Goal: Register for event/course

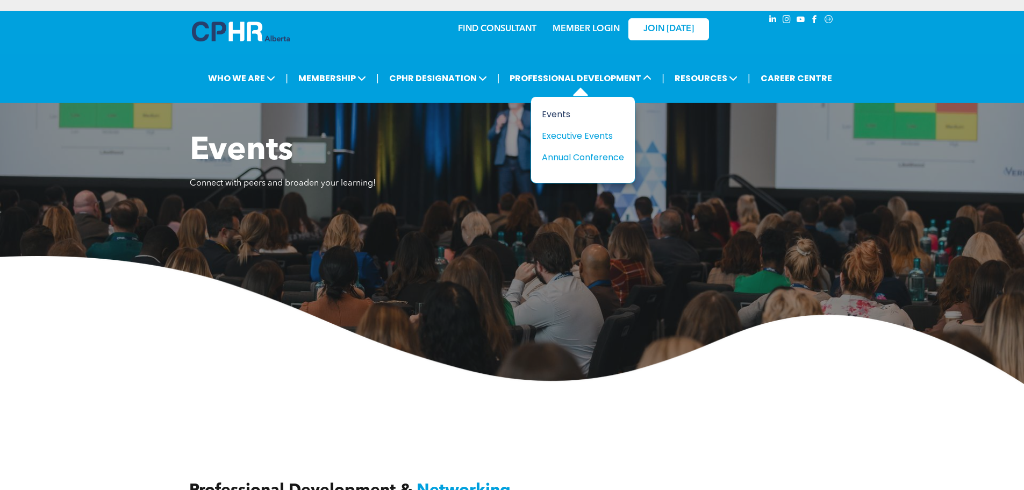
click at [560, 112] on div "Events" at bounding box center [579, 113] width 74 height 13
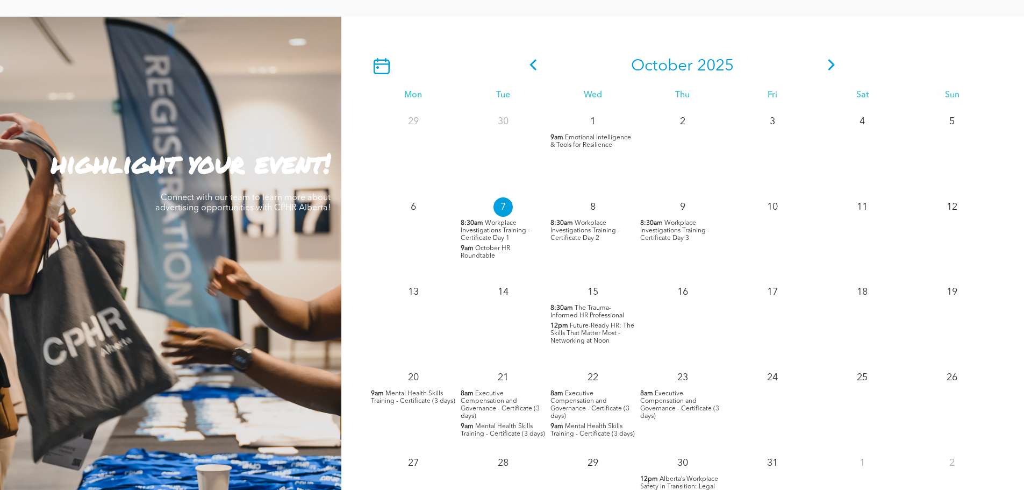
scroll to position [967, 0]
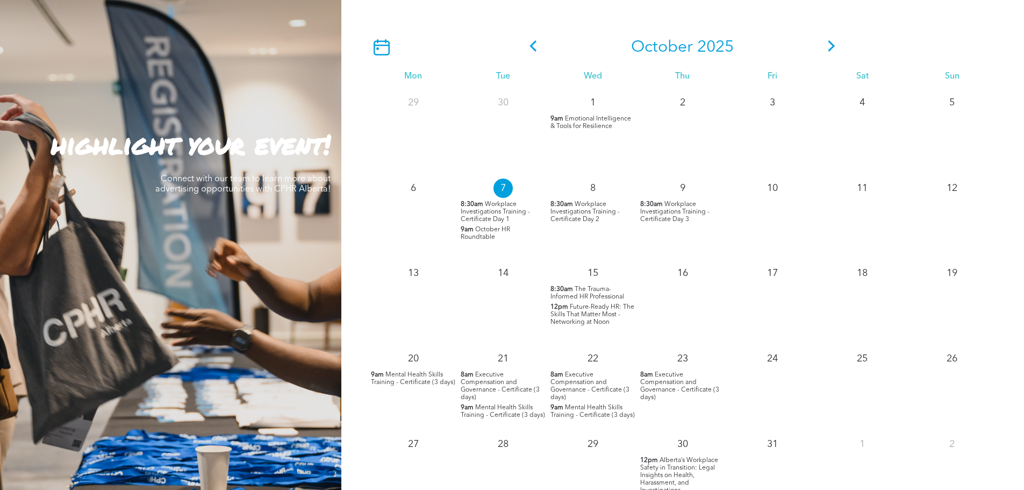
click at [568, 289] on span "8:30am" at bounding box center [561, 289] width 23 height 8
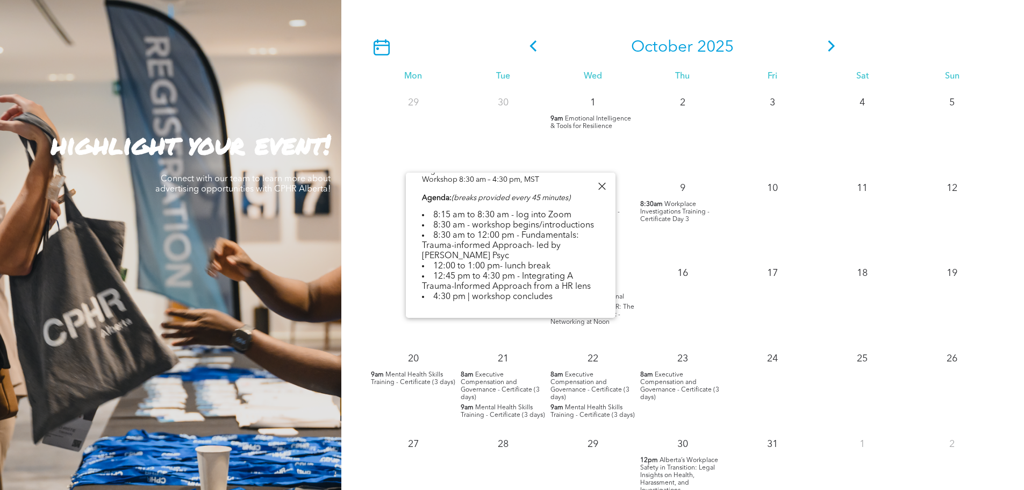
scroll to position [322, 0]
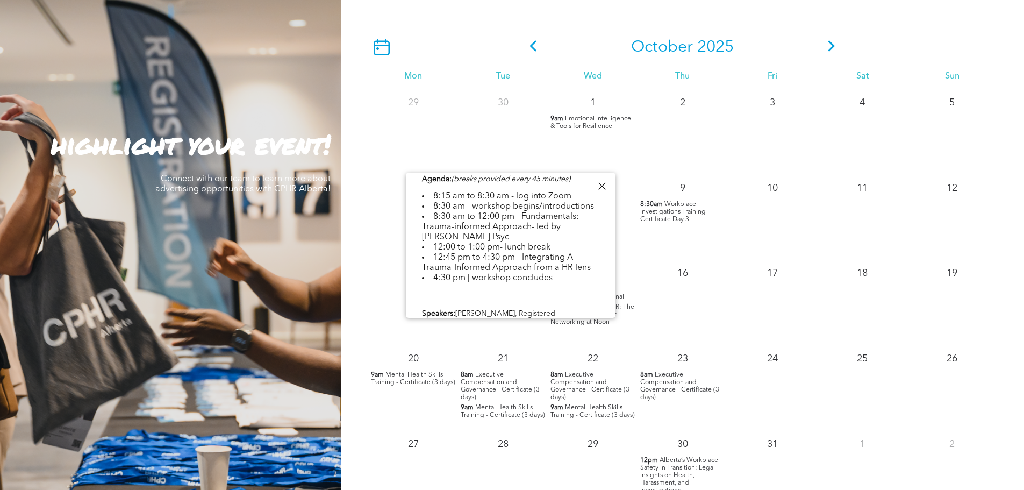
click at [601, 183] on div at bounding box center [601, 186] width 15 height 15
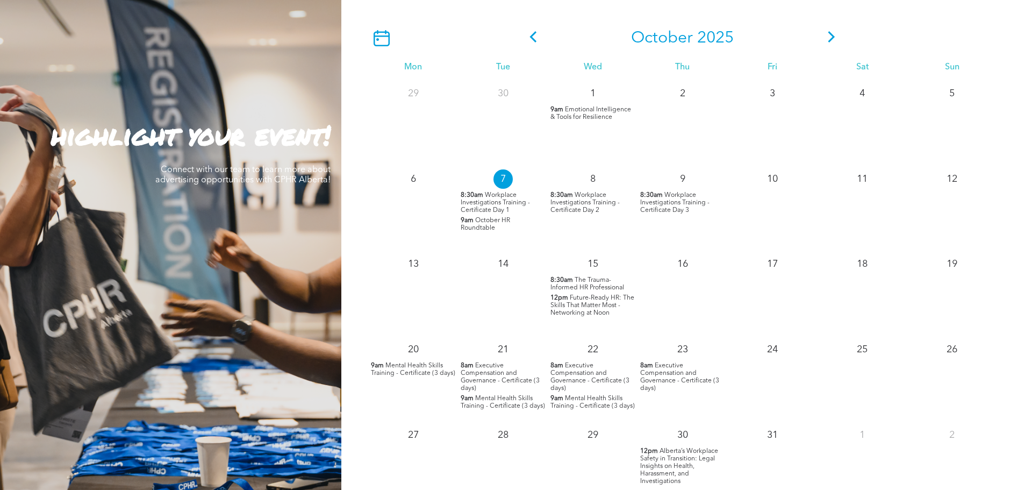
scroll to position [967, 0]
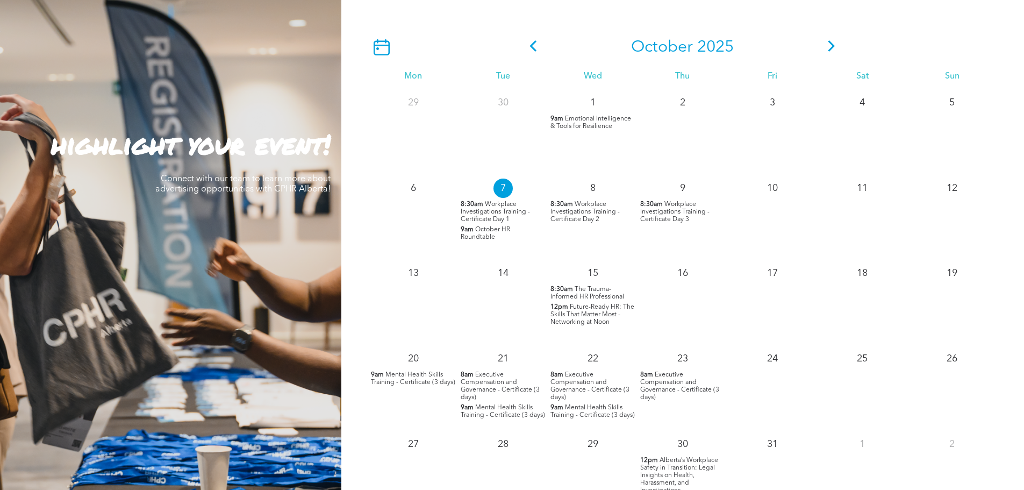
click at [828, 44] on icon at bounding box center [831, 45] width 16 height 11
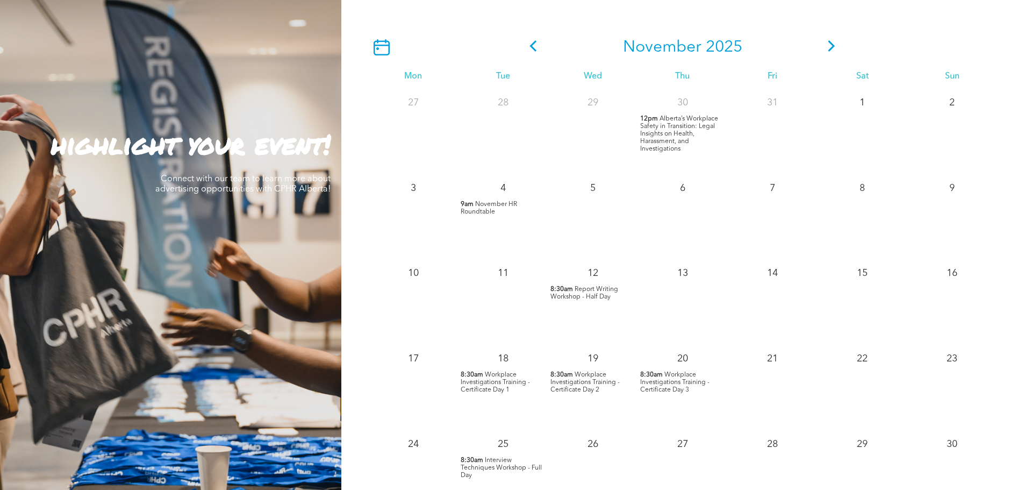
click at [674, 122] on span "Alberta’s Workplace Safety in Transition: Legal Insights on Health, Harassment,…" at bounding box center [679, 134] width 78 height 37
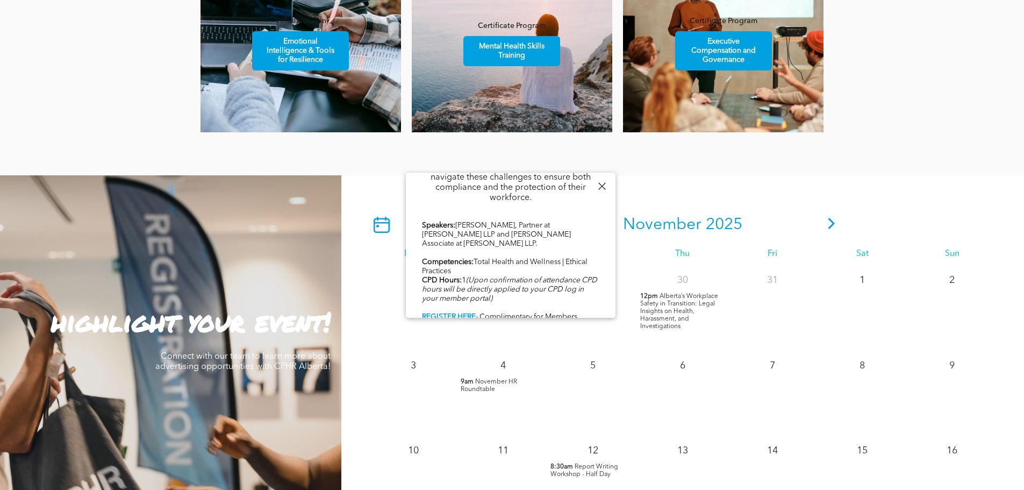
scroll to position [806, 0]
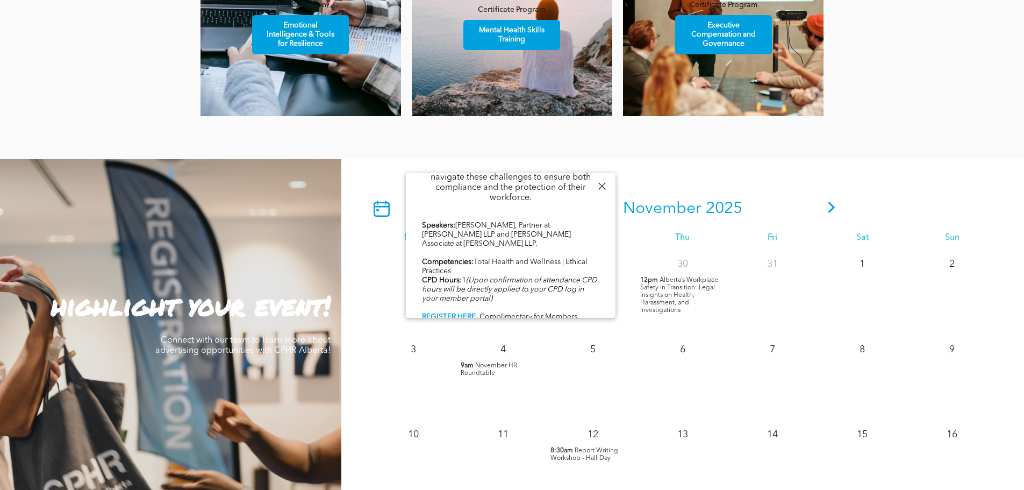
click at [831, 205] on icon at bounding box center [831, 207] width 16 height 11
click at [600, 183] on div at bounding box center [601, 186] width 15 height 15
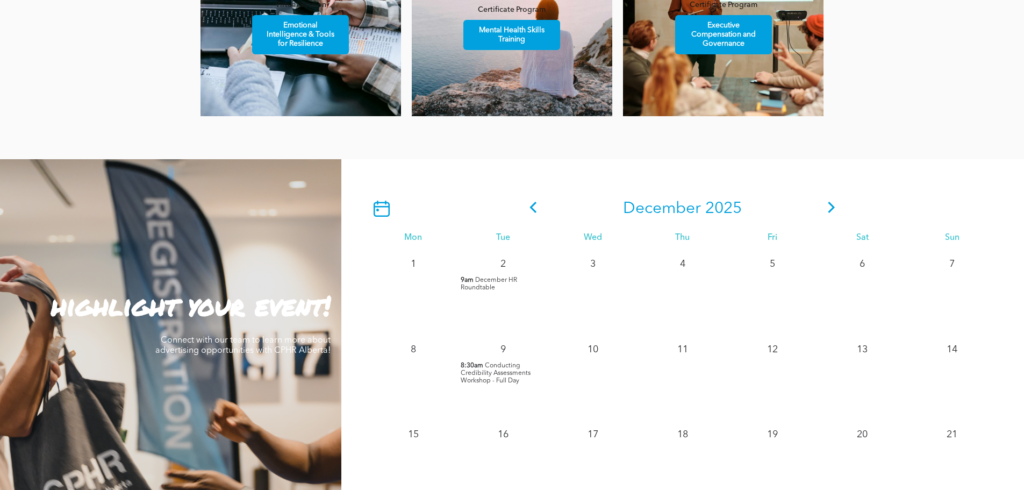
click at [530, 206] on icon at bounding box center [533, 207] width 16 height 11
click at [830, 206] on icon at bounding box center [831, 207] width 7 height 11
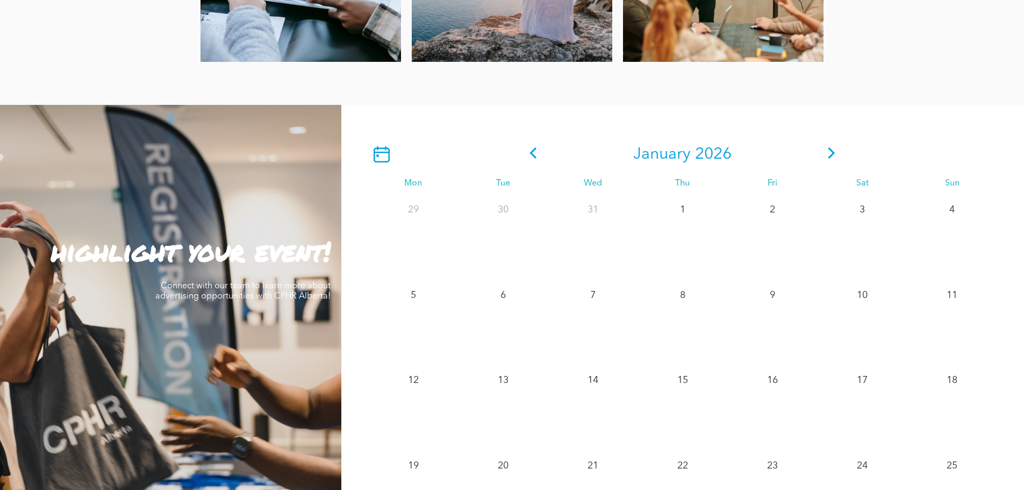
scroll to position [860, 0]
click at [532, 152] on icon at bounding box center [533, 153] width 16 height 11
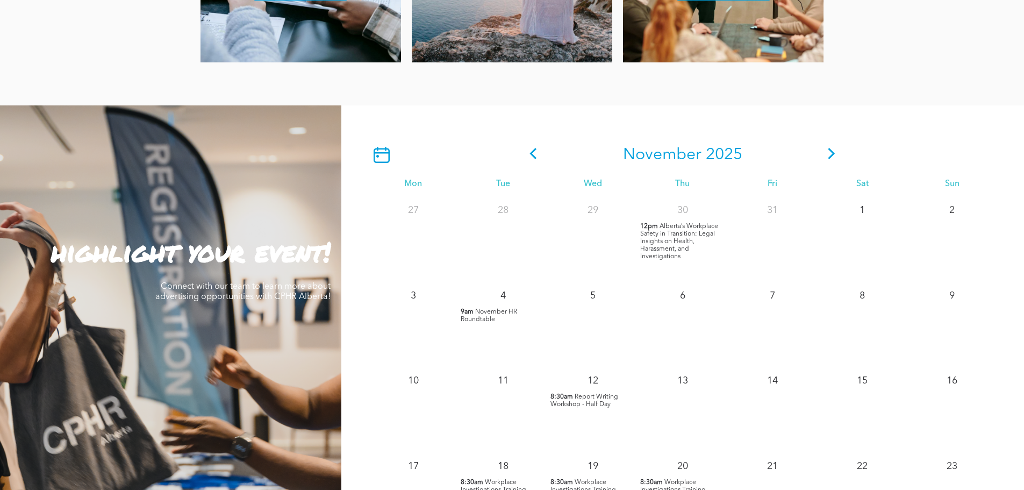
click at [532, 150] on icon at bounding box center [533, 153] width 16 height 11
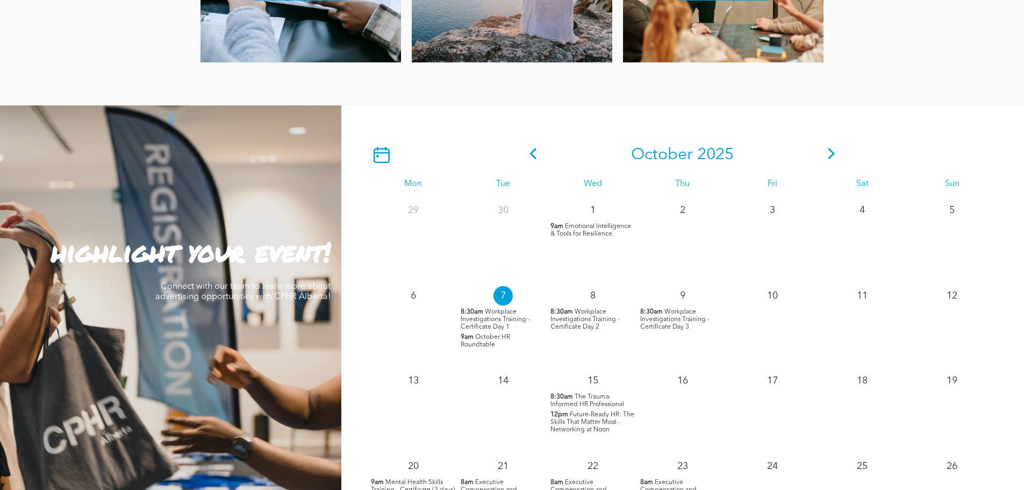
scroll to position [967, 0]
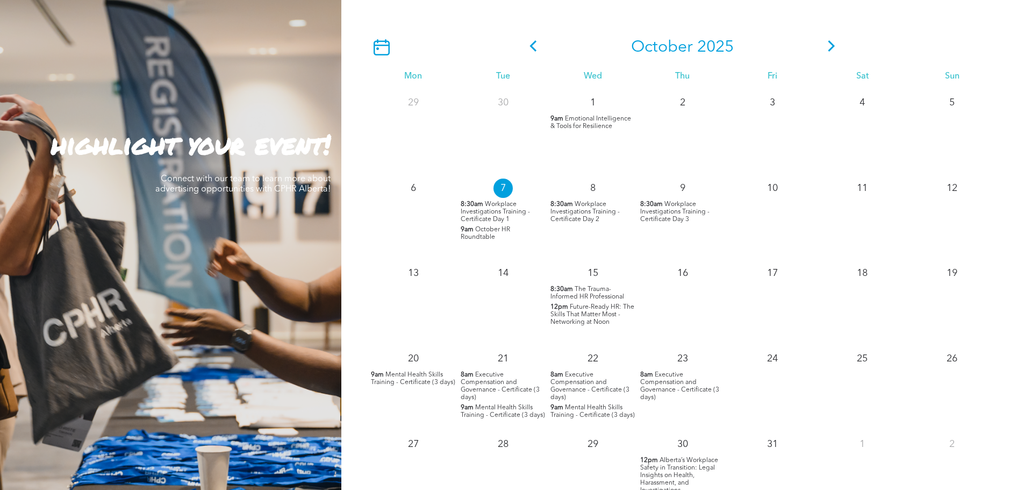
click at [497, 408] on span "Mental Health Skills Training - Certificate (3 days)" at bounding box center [503, 411] width 84 height 14
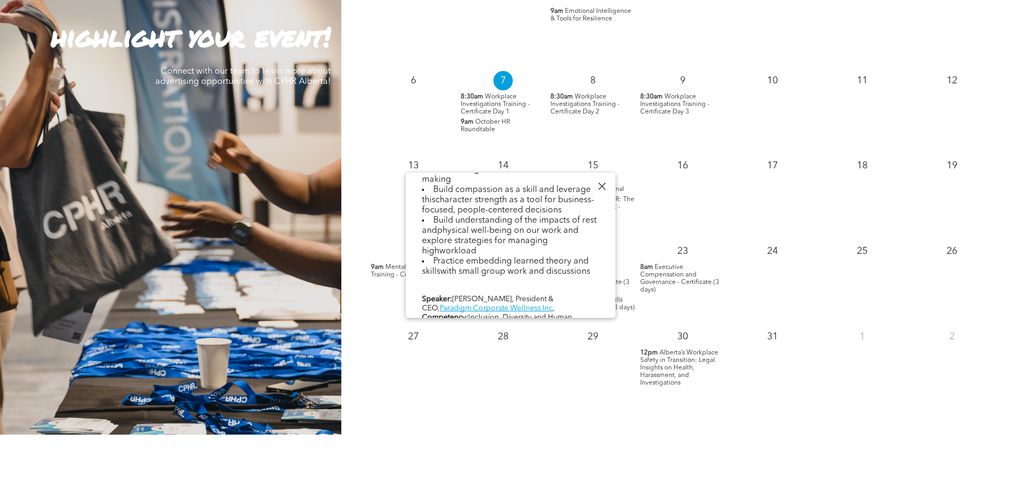
scroll to position [511, 0]
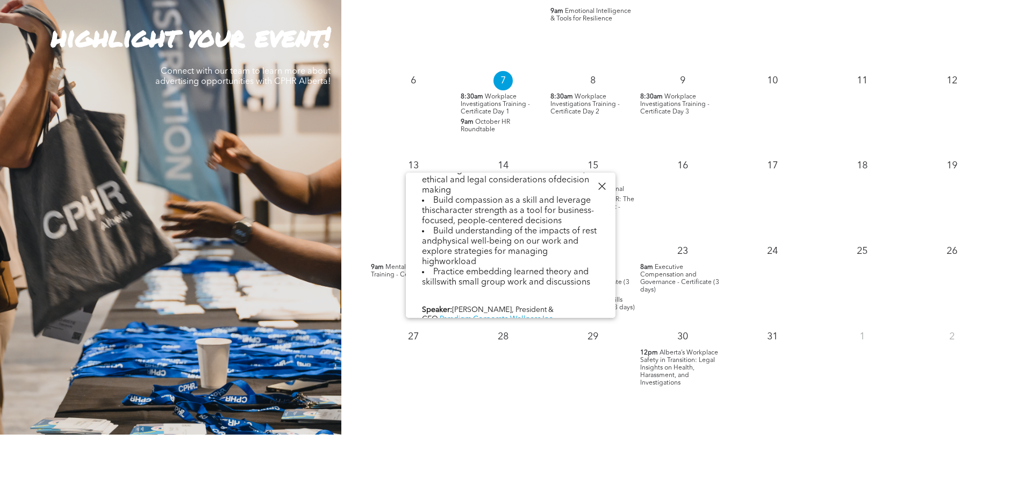
click at [601, 184] on div at bounding box center [601, 186] width 15 height 15
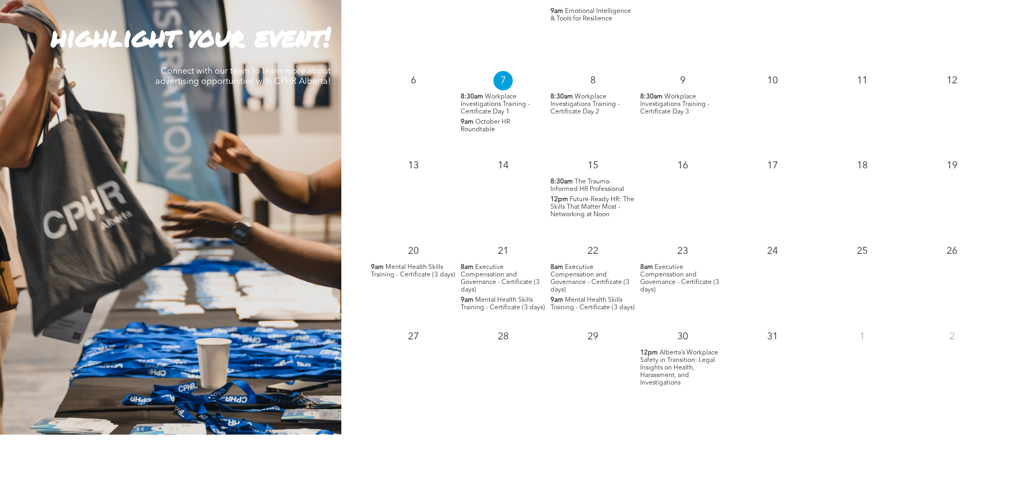
click at [575, 181] on span "The Trauma-Informed HR Professional" at bounding box center [587, 185] width 74 height 14
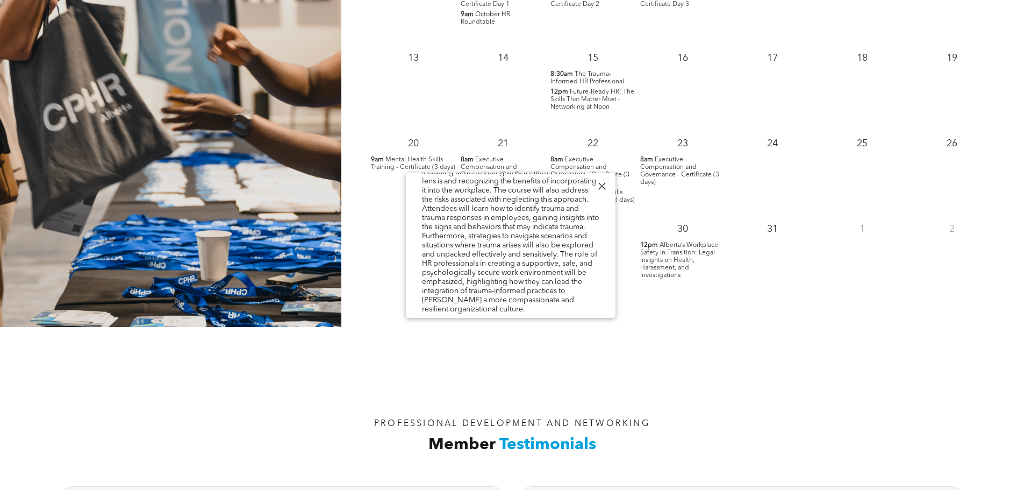
scroll to position [0, 0]
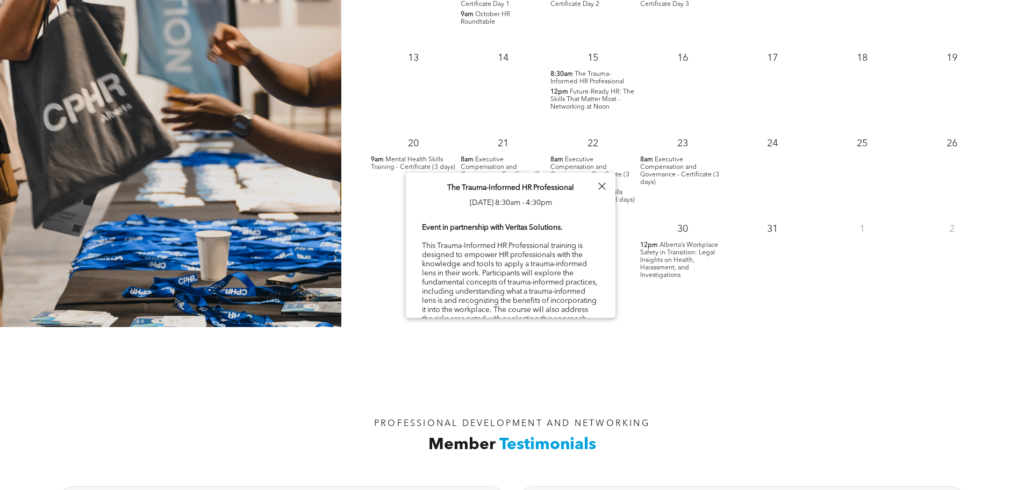
click at [602, 184] on div at bounding box center [601, 186] width 15 height 15
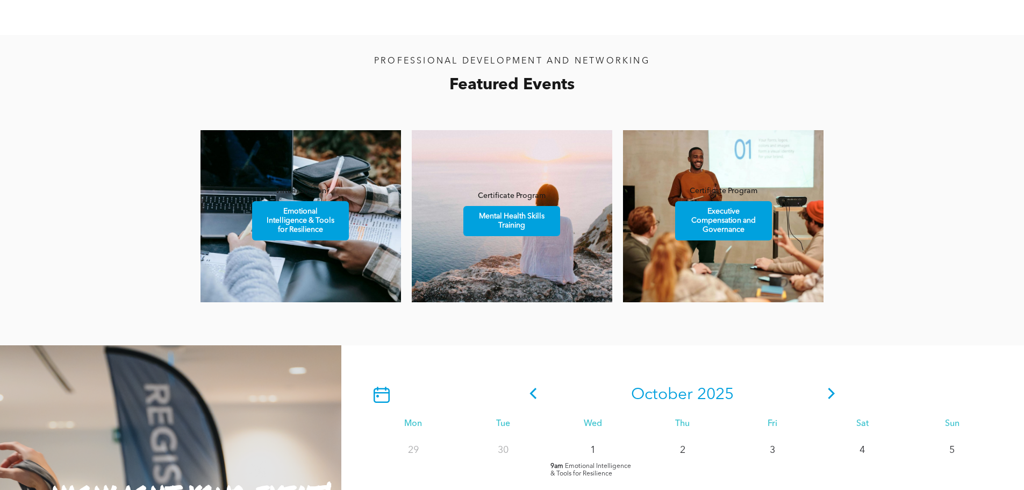
scroll to position [484, 0]
